Goal: Check status: Check status

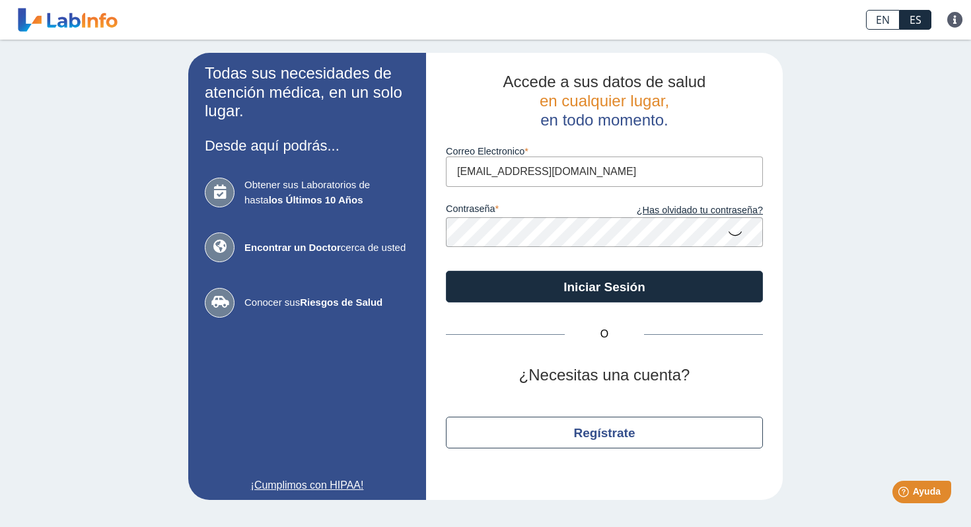
type input "[EMAIL_ADDRESS][DOMAIN_NAME]"
click at [605, 285] on button "Iniciar Sesión" at bounding box center [604, 287] width 317 height 32
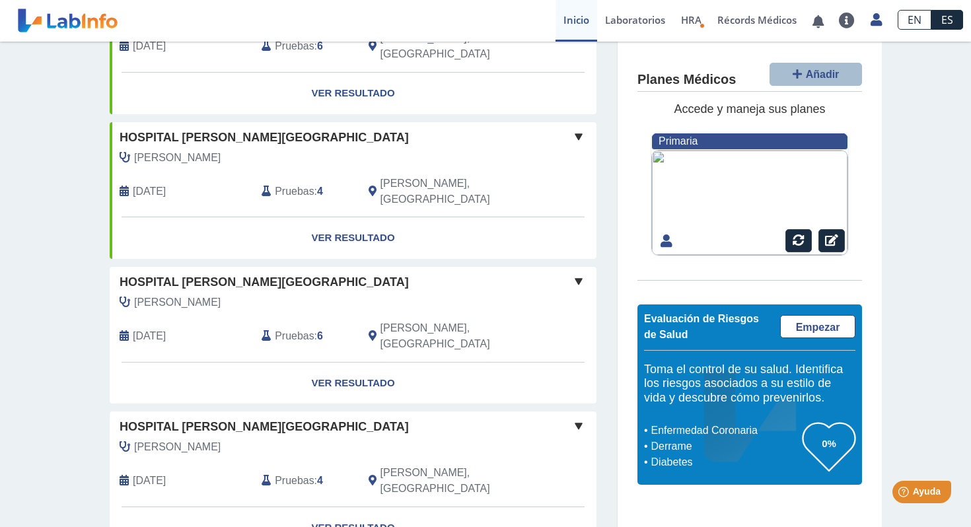
scroll to position [326, 0]
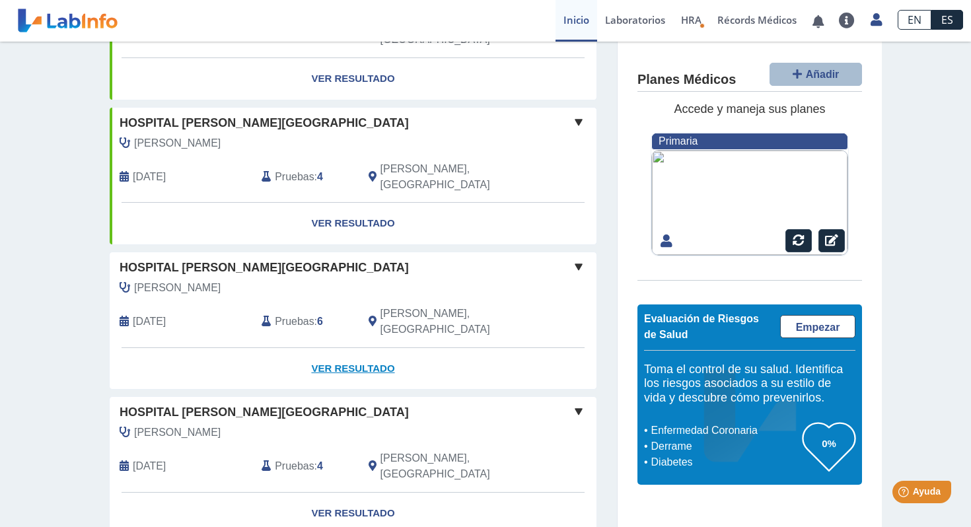
click at [356, 348] on link "Ver Resultado" at bounding box center [353, 369] width 487 height 42
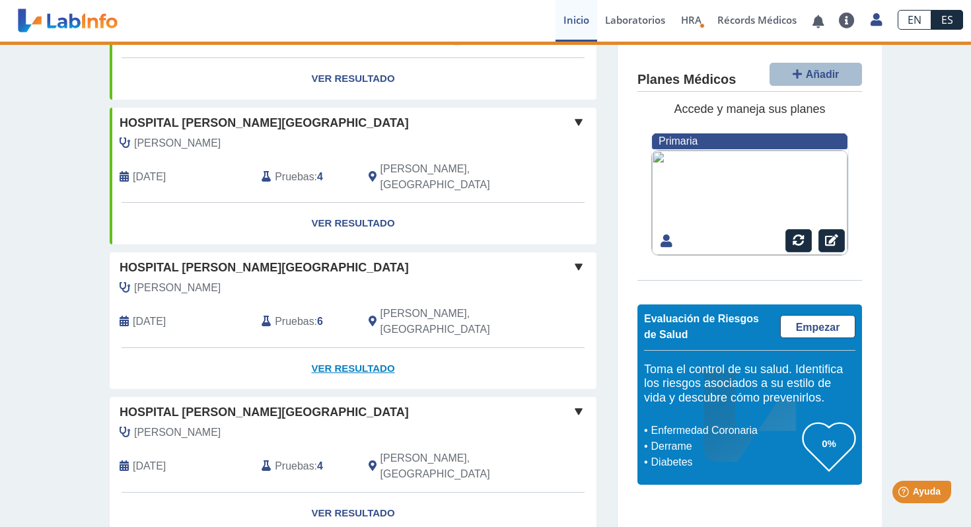
click at [358, 348] on link "Ver Resultado" at bounding box center [353, 369] width 487 height 42
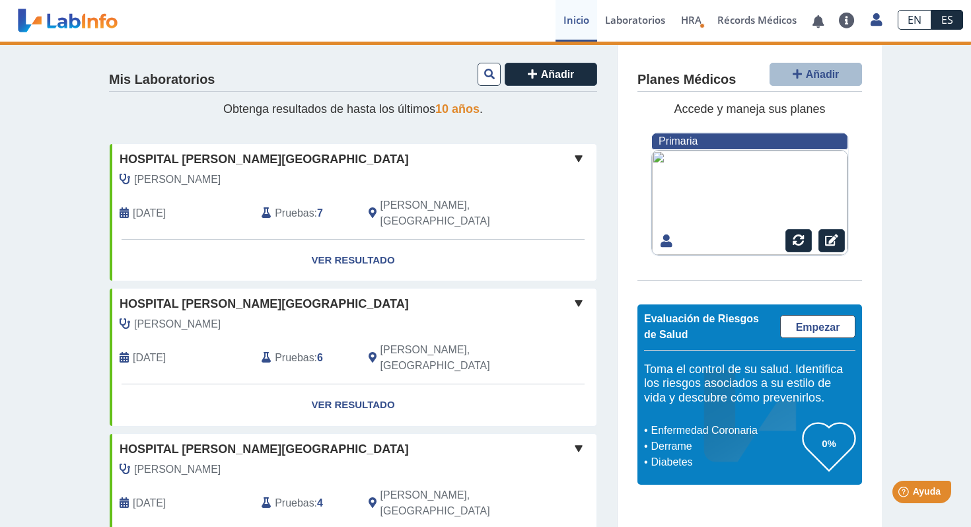
scroll to position [0, 0]
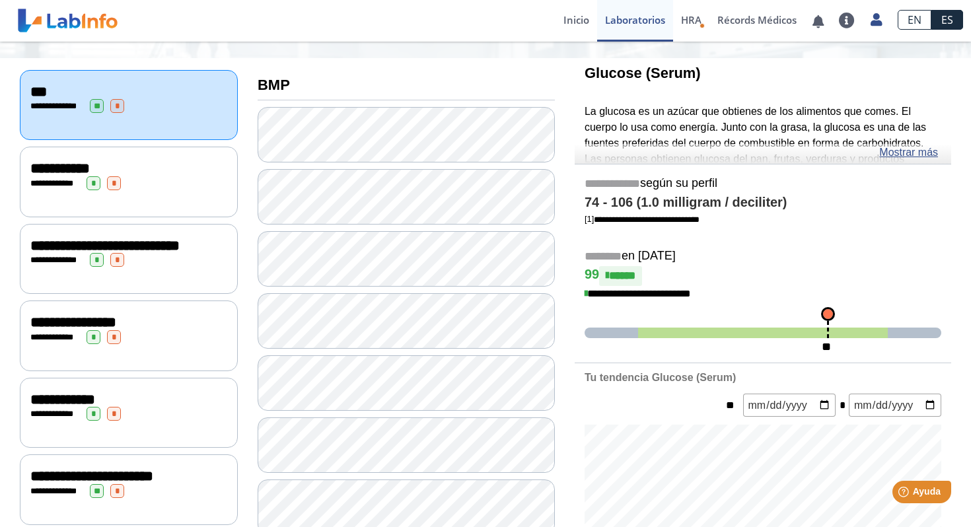
scroll to position [134, 0]
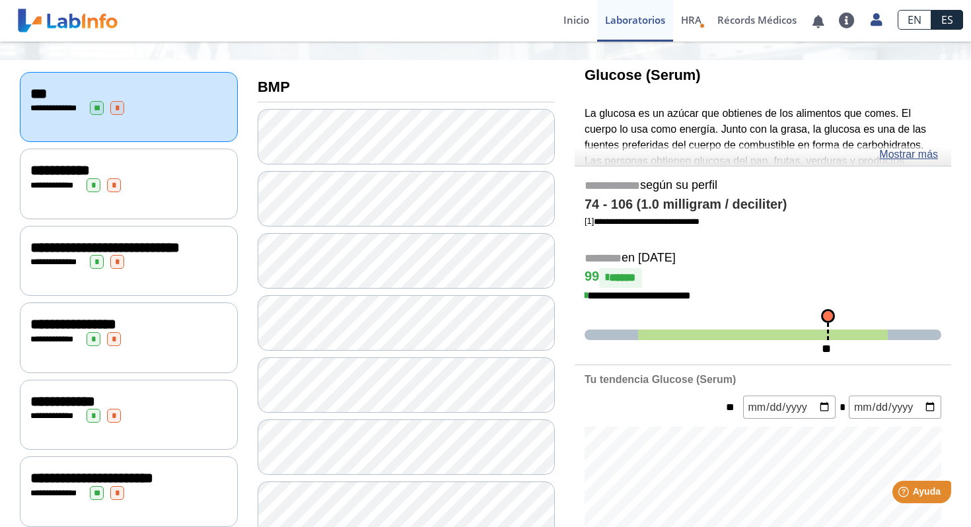
click at [179, 174] on div "**********" at bounding box center [128, 171] width 197 height 16
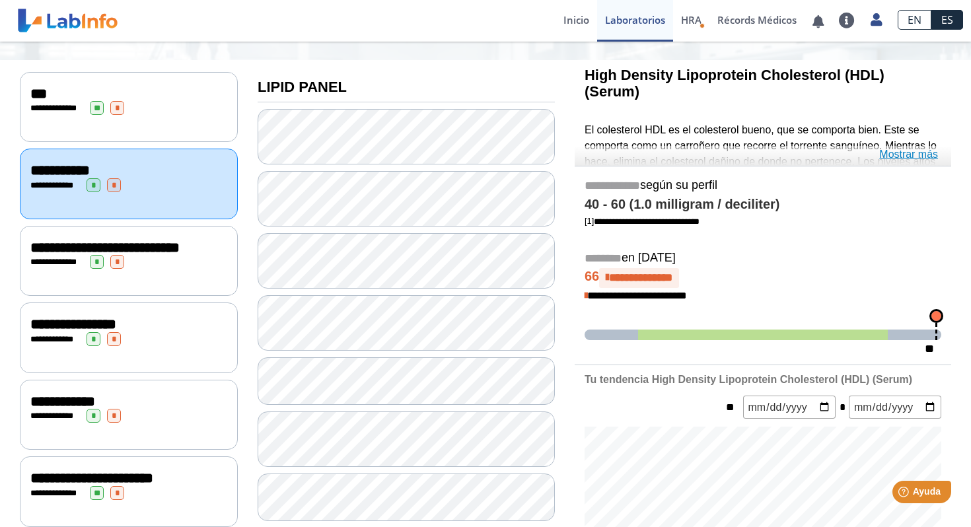
click at [913, 157] on link "Mostrar más" at bounding box center [908, 155] width 59 height 16
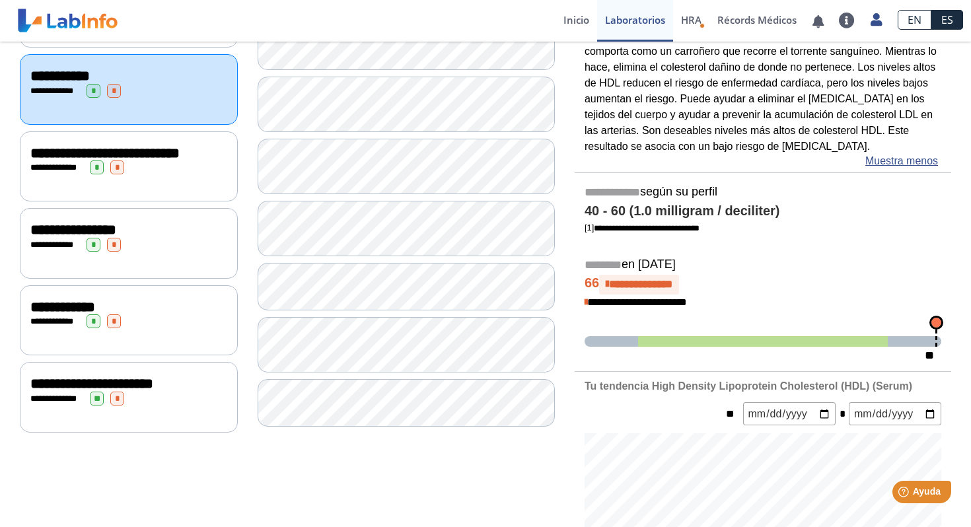
scroll to position [248, 0]
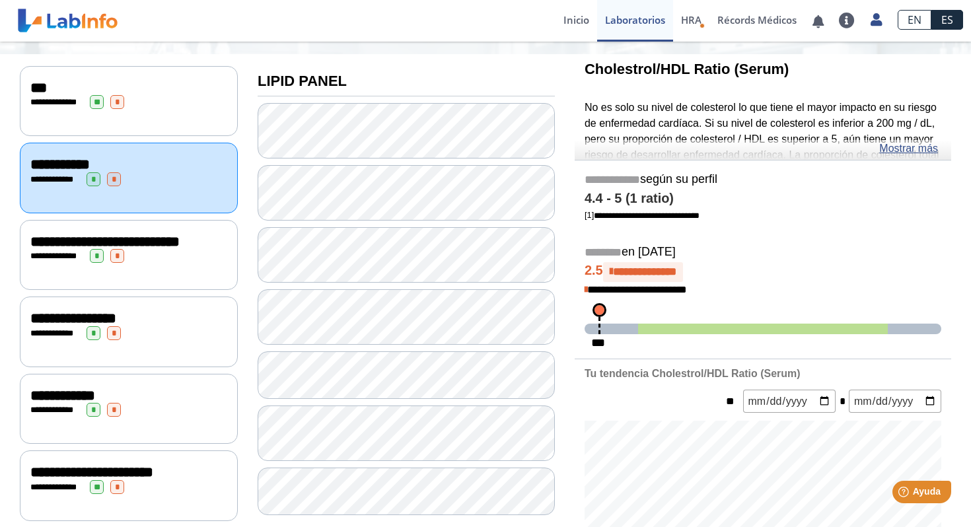
scroll to position [144, 0]
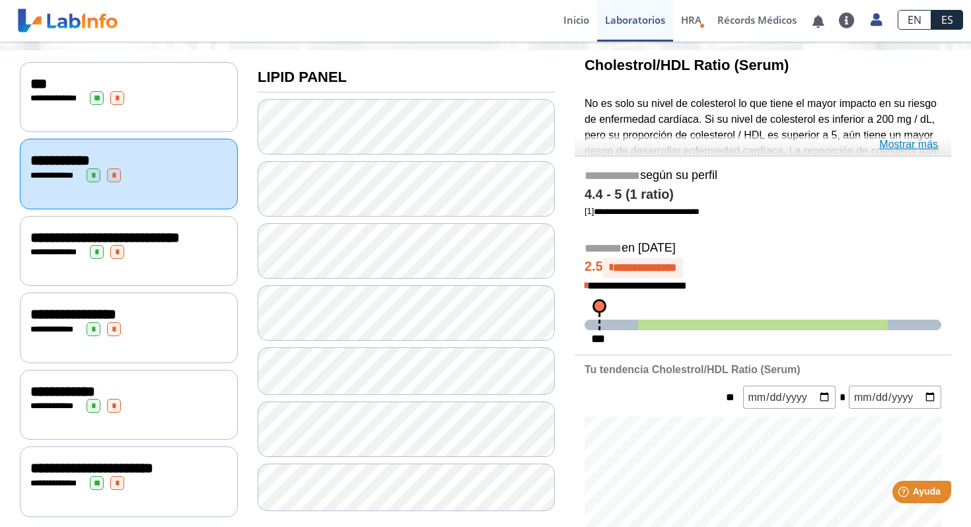
click at [915, 144] on link "Mostrar más" at bounding box center [908, 145] width 59 height 16
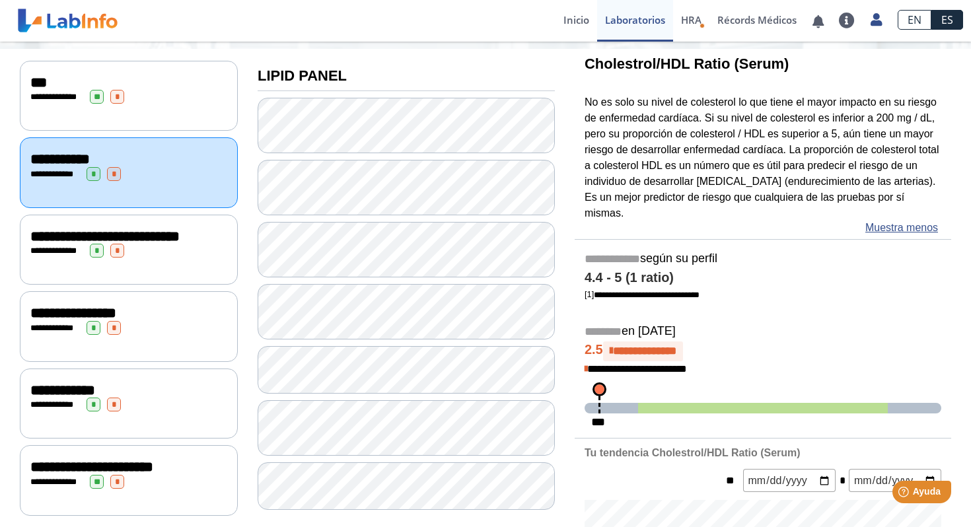
scroll to position [151, 0]
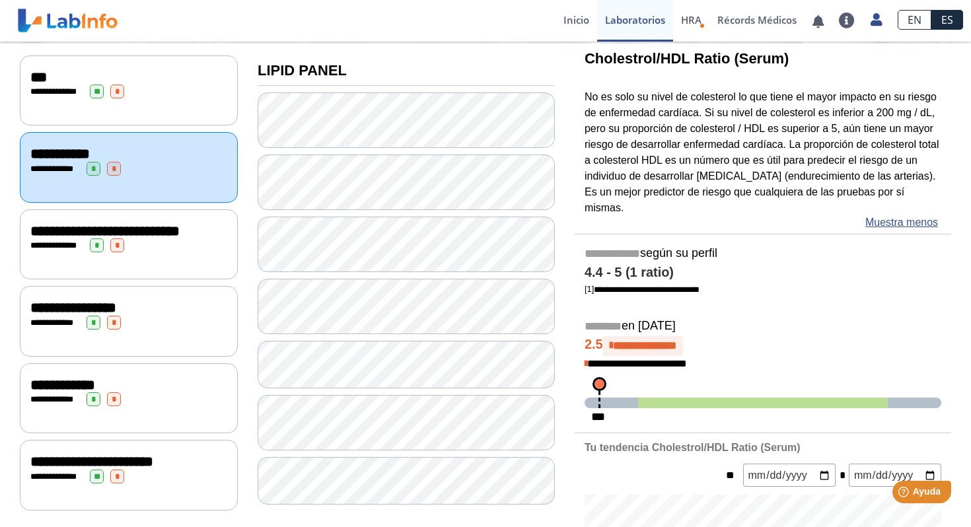
click at [130, 233] on span "**********" at bounding box center [104, 231] width 149 height 15
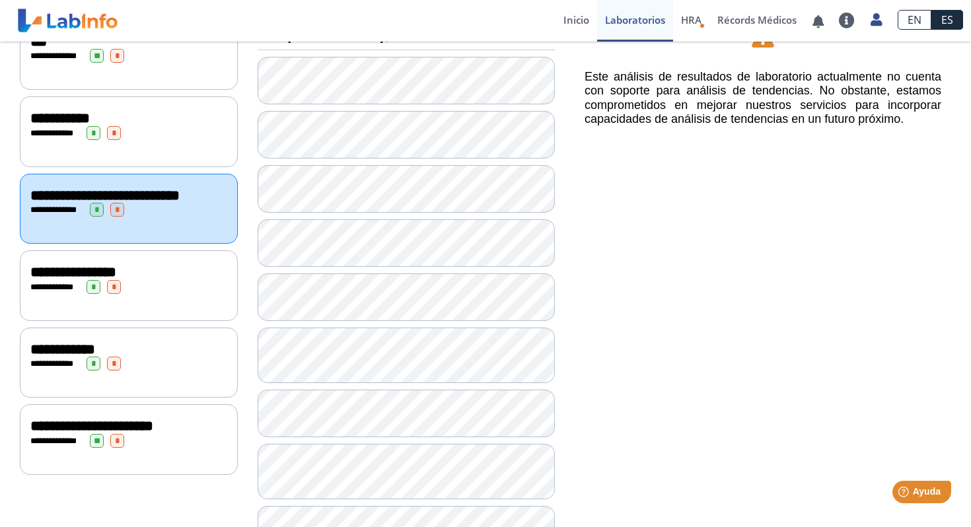
scroll to position [229, 0]
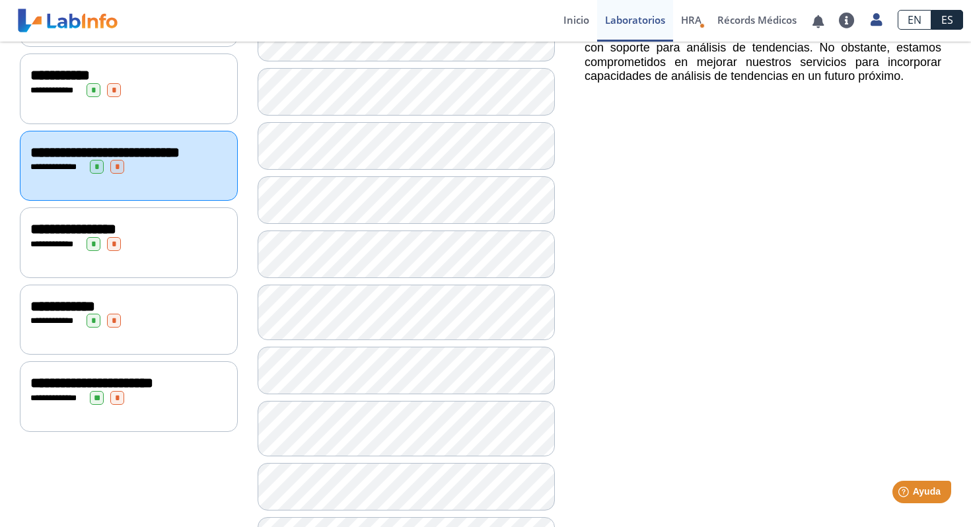
click at [190, 250] on div "**********" at bounding box center [128, 244] width 197 height 14
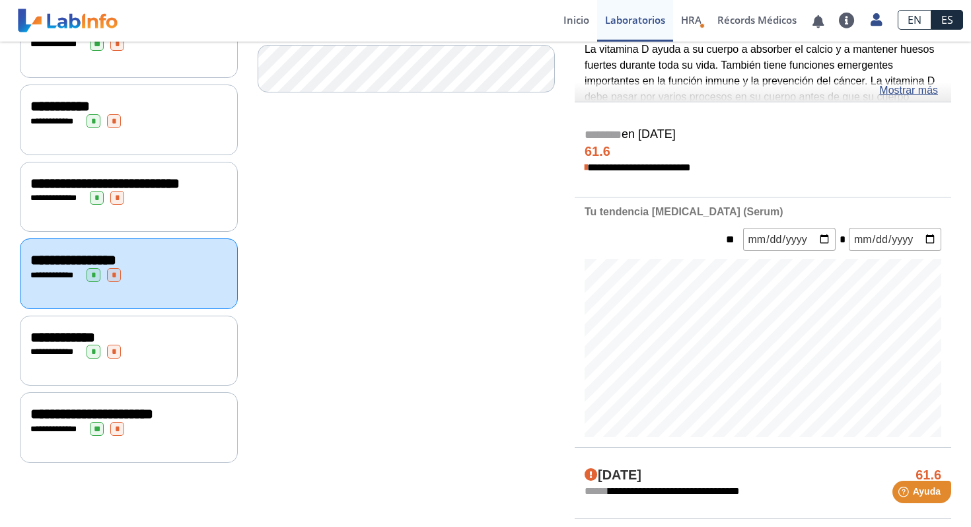
scroll to position [203, 0]
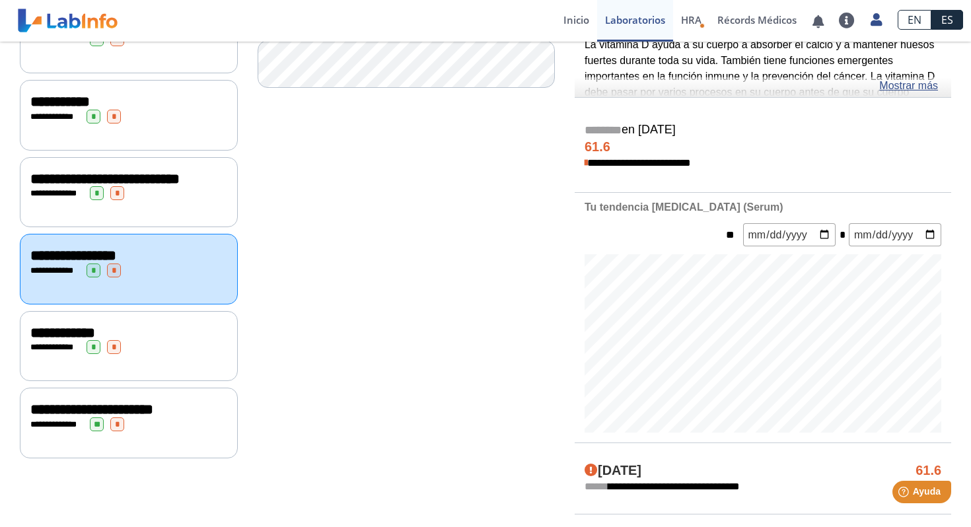
click at [205, 348] on div "**********" at bounding box center [128, 347] width 197 height 14
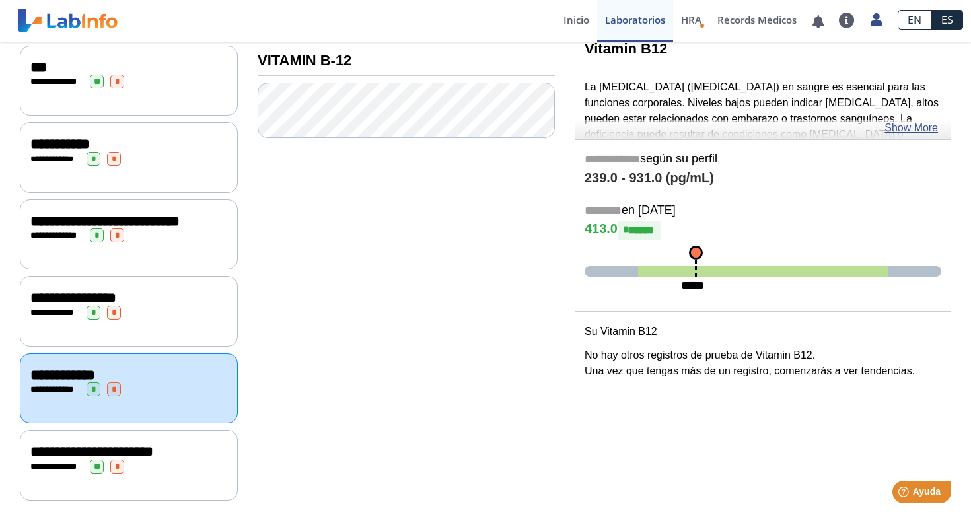
scroll to position [178, 0]
click at [209, 450] on div "**********" at bounding box center [128, 452] width 197 height 16
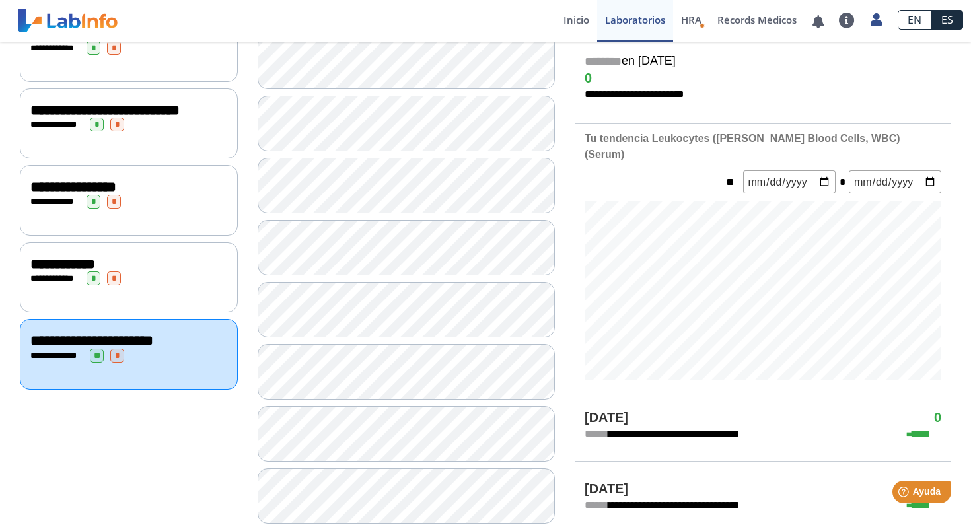
scroll to position [293, 0]
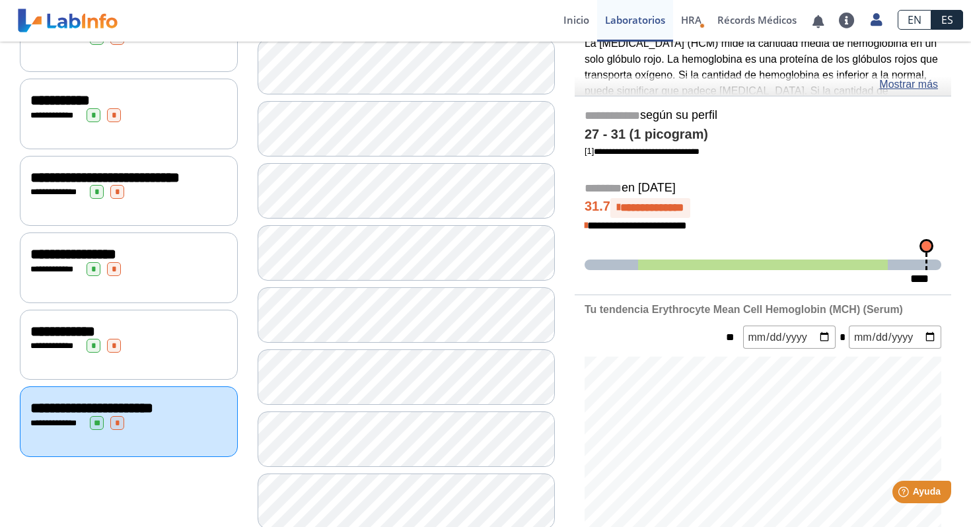
scroll to position [174, 0]
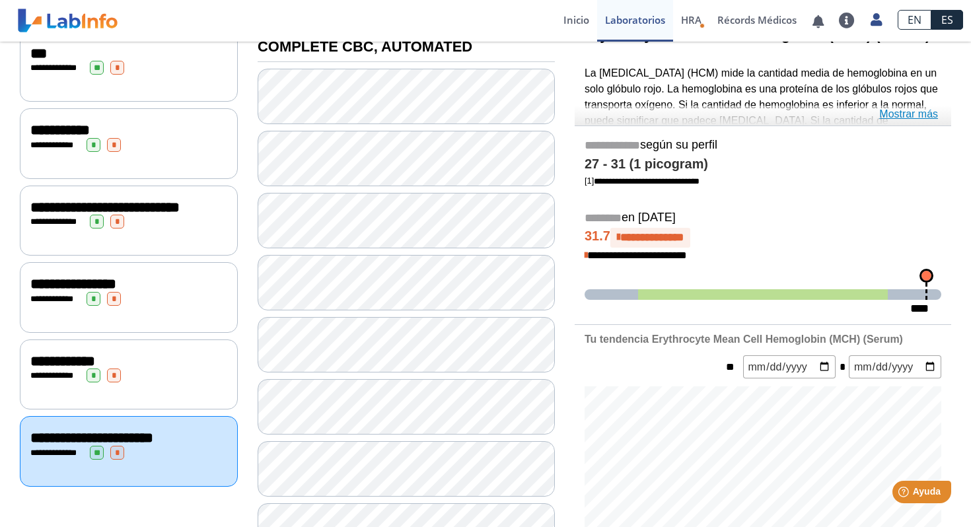
click at [931, 114] on link "Mostrar más" at bounding box center [908, 114] width 59 height 16
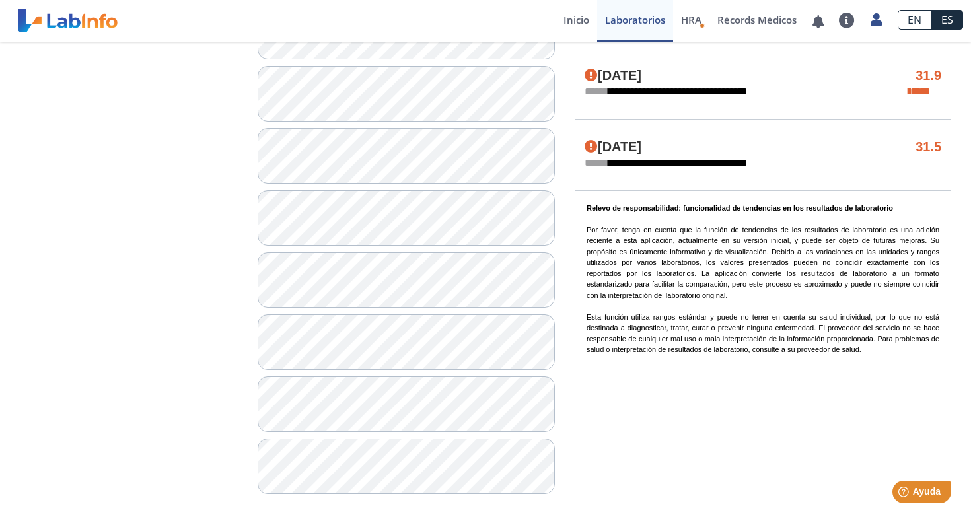
scroll to position [984, 0]
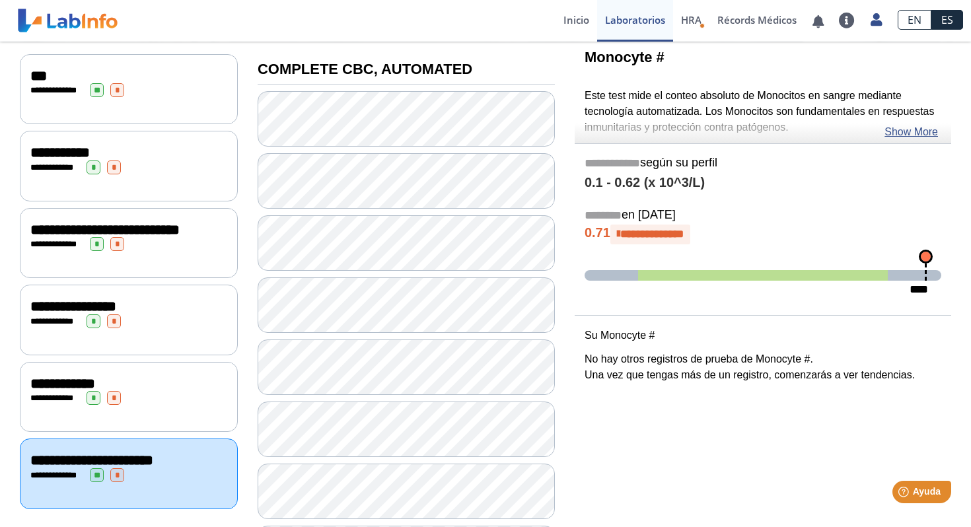
scroll to position [145, 0]
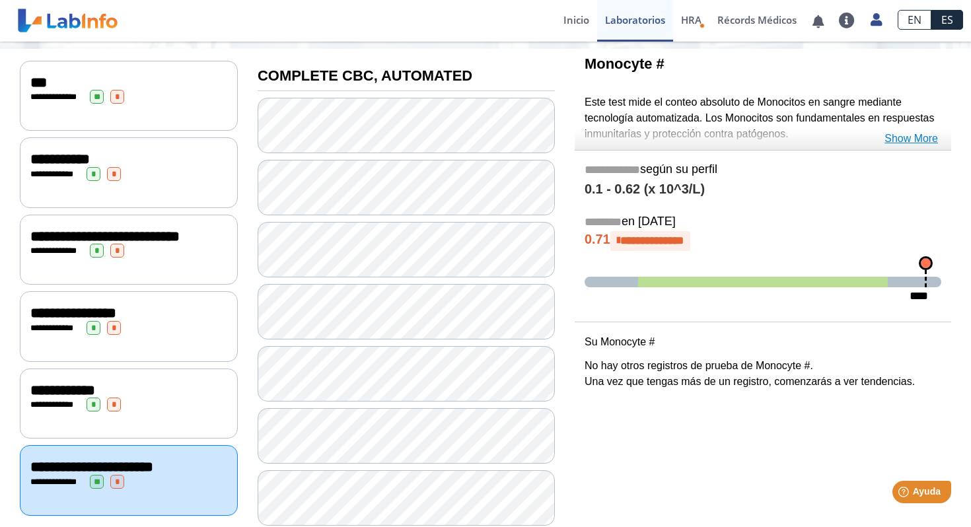
click at [918, 138] on link "Show More" at bounding box center [912, 139] width 54 height 16
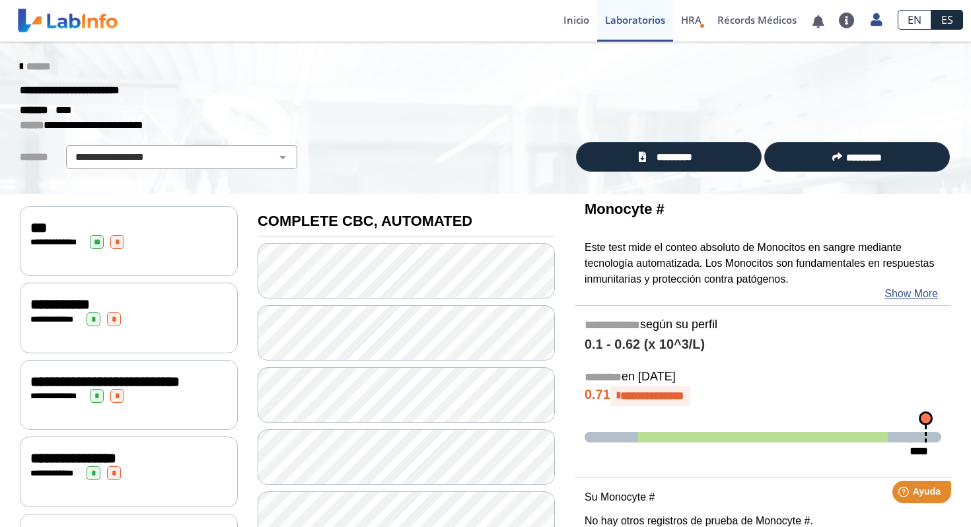
scroll to position [0, 0]
click at [22, 68] on icon at bounding box center [21, 66] width 3 height 11
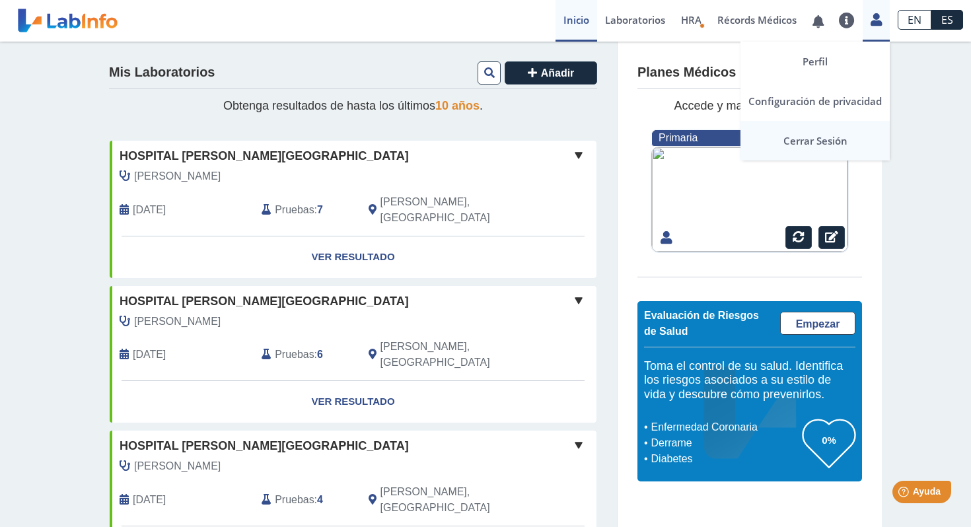
click at [817, 138] on link "Cerrar Sesión" at bounding box center [815, 141] width 149 height 40
